Goal: Navigation & Orientation: Find specific page/section

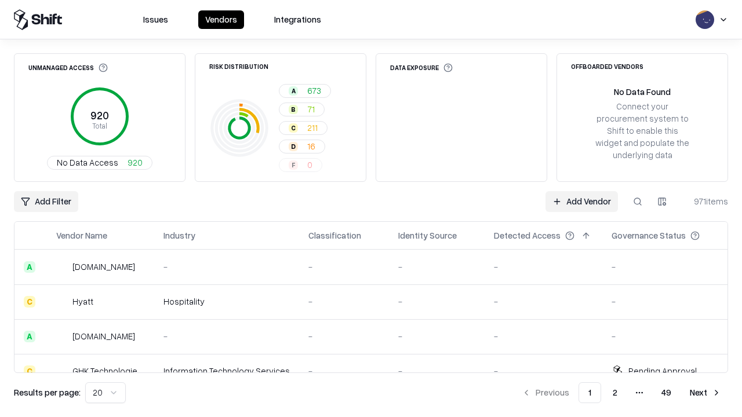
click at [105, 393] on html "Issues Vendors Integrations Unmanaged Access 920 Total No Data Access 920 Risk …" at bounding box center [371, 208] width 742 height 417
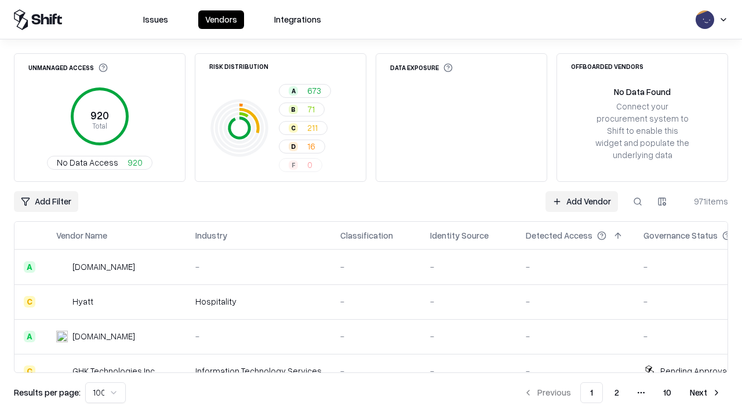
click at [705, 393] on button "Next" at bounding box center [705, 392] width 45 height 21
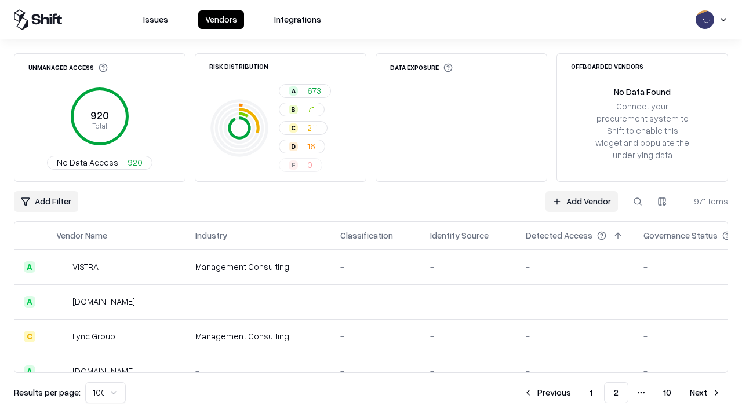
click at [705, 393] on button "Next" at bounding box center [705, 392] width 45 height 21
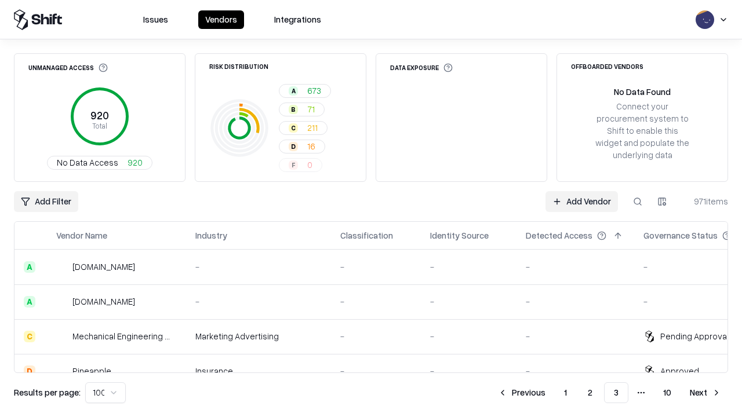
click at [705, 393] on button "Next" at bounding box center [705, 392] width 45 height 21
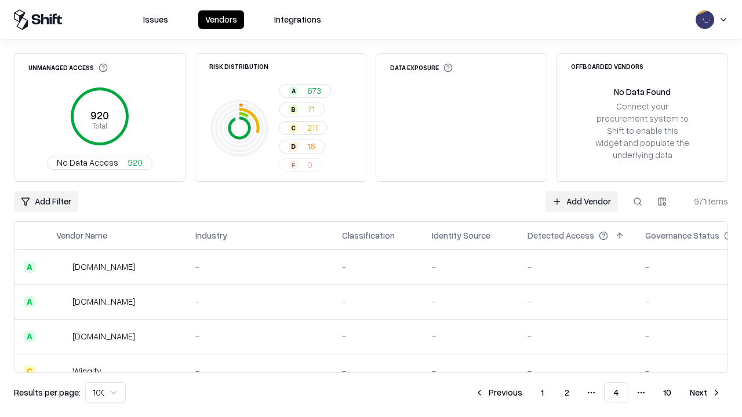
click at [705, 393] on button "Next" at bounding box center [705, 392] width 45 height 21
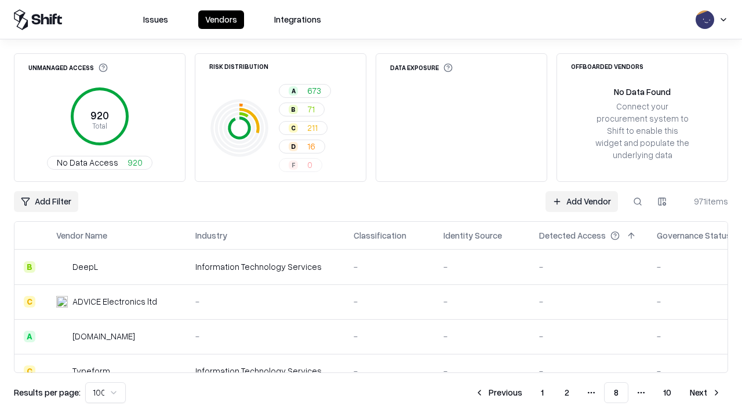
click at [705, 393] on button "Next" at bounding box center [705, 392] width 45 height 21
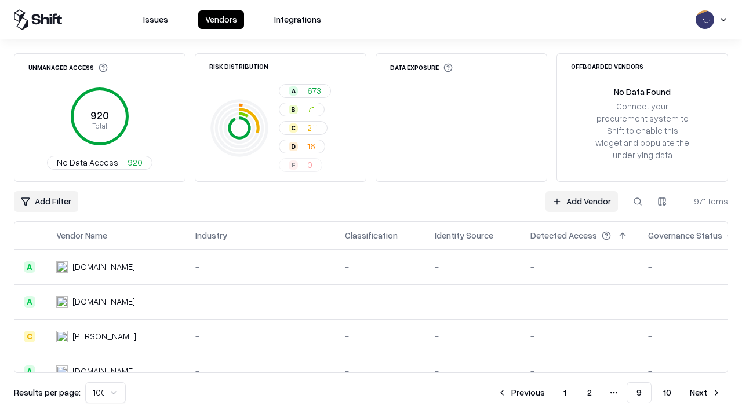
click at [705, 393] on button "Next" at bounding box center [705, 392] width 45 height 21
click at [547, 393] on button "Previous" at bounding box center [546, 392] width 61 height 21
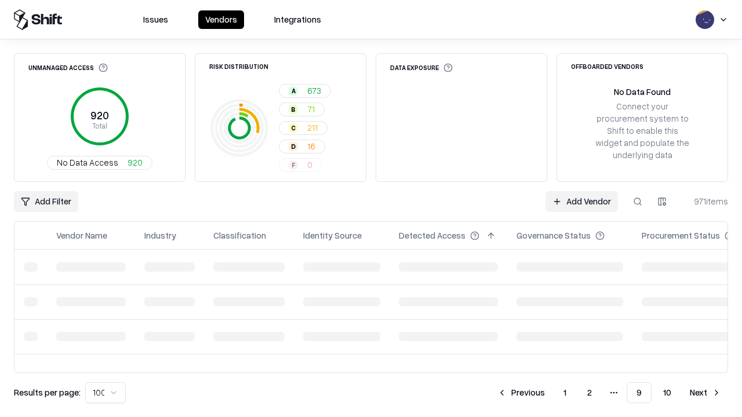
click at [521, 393] on button "Previous" at bounding box center [520, 392] width 61 height 21
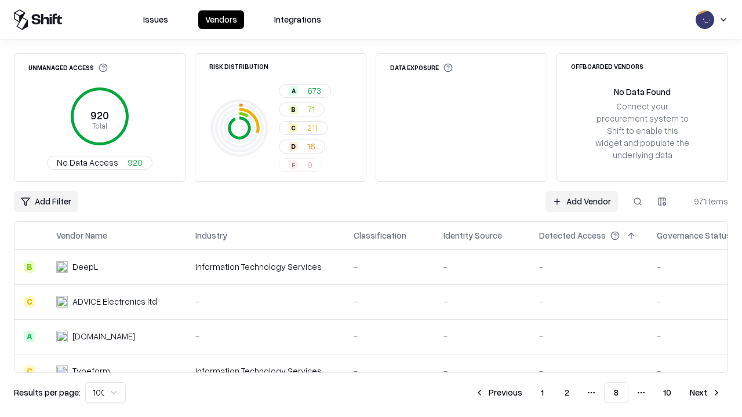
click at [498, 393] on button "Previous" at bounding box center [498, 392] width 61 height 21
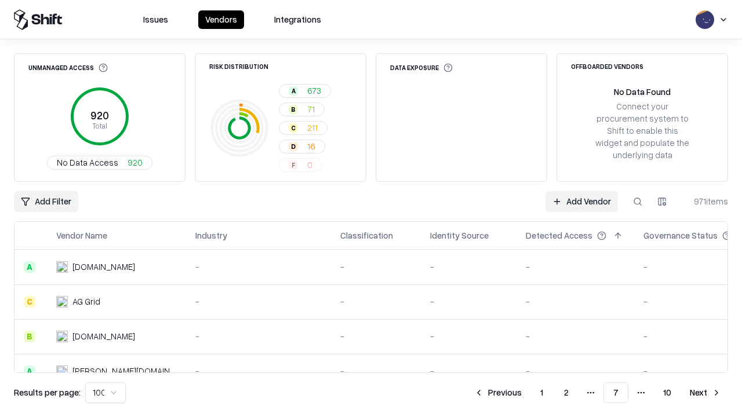
click at [498, 393] on button "Previous" at bounding box center [497, 392] width 61 height 21
click at [498, 393] on button "Previous" at bounding box center [498, 392] width 61 height 21
